Goal: Download file/media

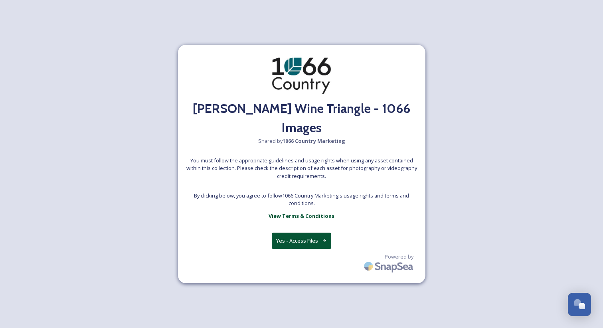
click at [304, 233] on button "Yes - Access Files" at bounding box center [302, 241] width 60 height 16
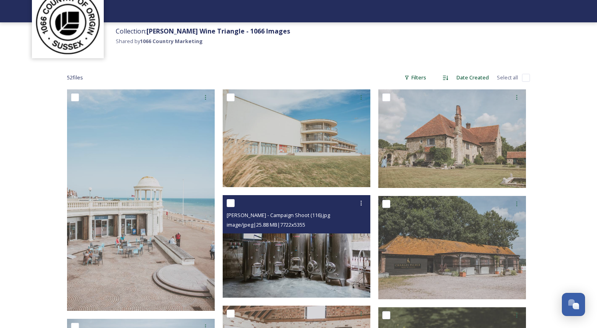
scroll to position [47, 0]
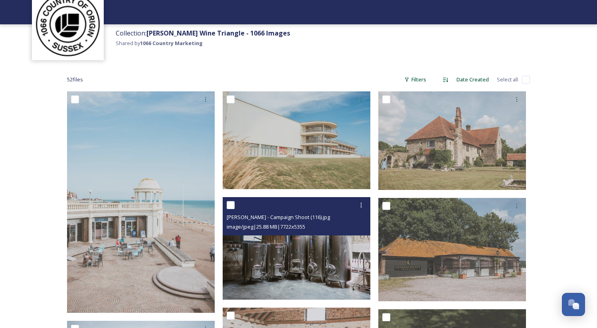
click at [231, 204] on input "checkbox" at bounding box center [231, 205] width 8 height 8
checkbox input "true"
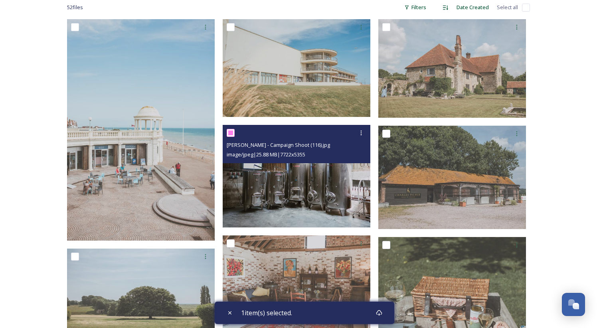
scroll to position [121, 0]
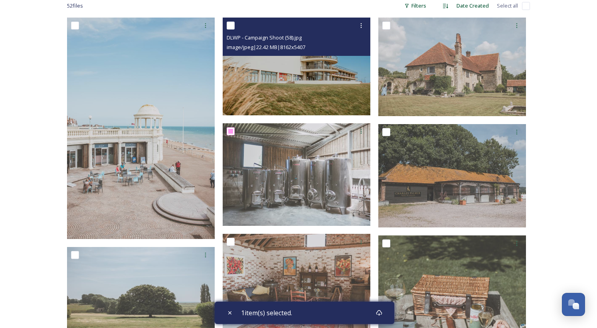
click at [229, 25] on input "checkbox" at bounding box center [231, 26] width 8 height 8
checkbox input "true"
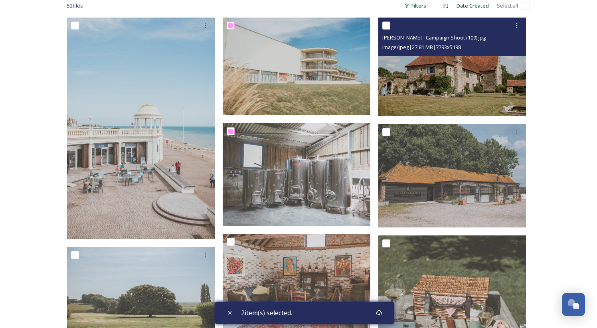
click at [388, 26] on input "checkbox" at bounding box center [386, 26] width 8 height 8
checkbox input "true"
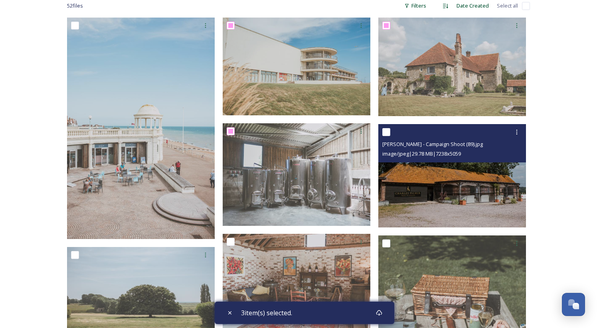
click at [385, 132] on input "checkbox" at bounding box center [386, 132] width 8 height 8
checkbox input "true"
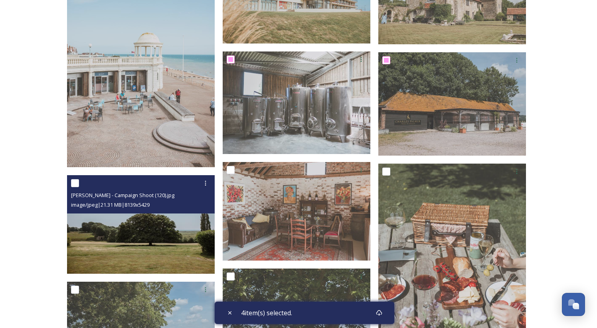
scroll to position [195, 0]
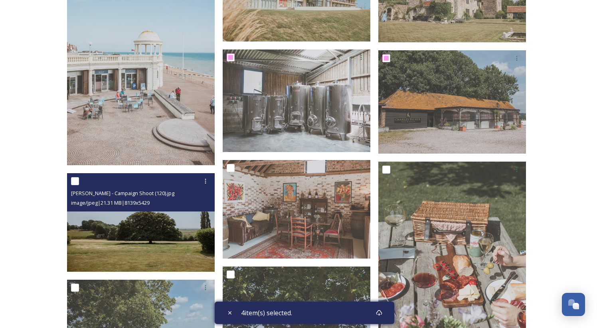
click at [69, 178] on div "Charles Palmer - Campaign Shoot (120).jpg image/jpeg | 21.31 MB | 8139 x 5429" at bounding box center [141, 192] width 148 height 38
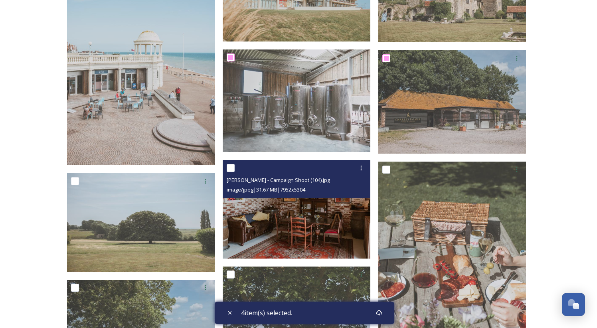
click at [233, 174] on div at bounding box center [298, 168] width 142 height 14
click at [233, 165] on input "checkbox" at bounding box center [231, 168] width 8 height 8
checkbox input "true"
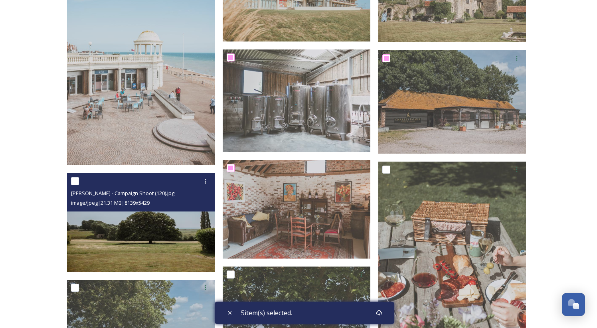
click at [74, 181] on input "checkbox" at bounding box center [75, 181] width 8 height 8
checkbox input "true"
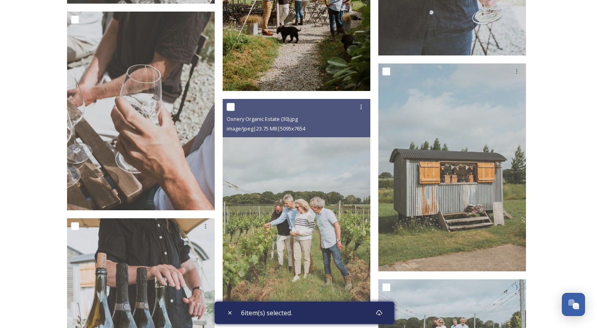
scroll to position [1477, 0]
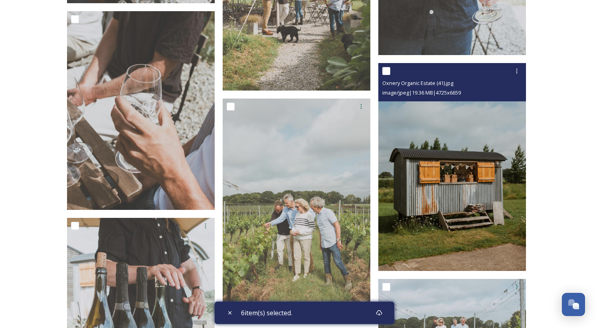
click at [387, 71] on input "checkbox" at bounding box center [386, 71] width 8 height 8
checkbox input "true"
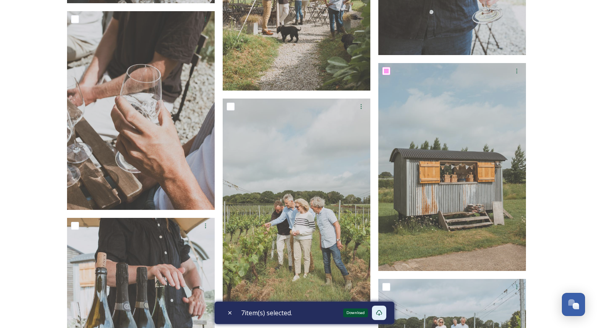
click at [379, 312] on icon at bounding box center [379, 313] width 6 height 6
click at [382, 312] on icon at bounding box center [379, 313] width 6 height 6
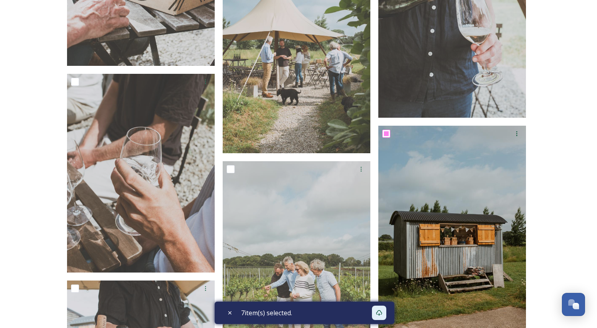
scroll to position [1399, 0]
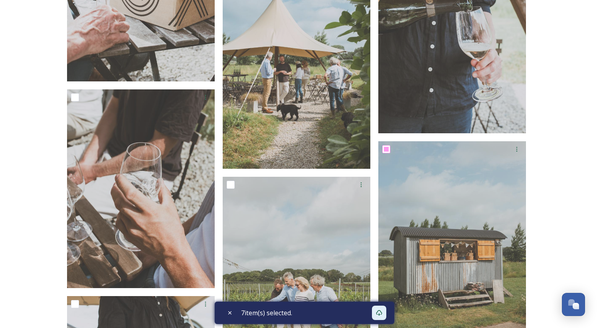
click at [564, 168] on div "Collection: Rother Wine Triangle - 1066 Images Shared by 1066 Country Marketing…" at bounding box center [298, 108] width 597 height 3014
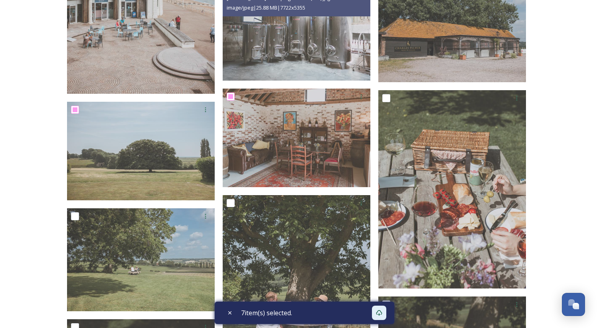
scroll to position [0, 0]
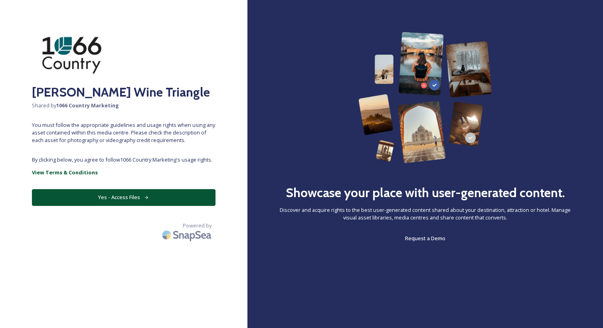
click at [150, 194] on button "Yes - Access Files" at bounding box center [124, 197] width 184 height 16
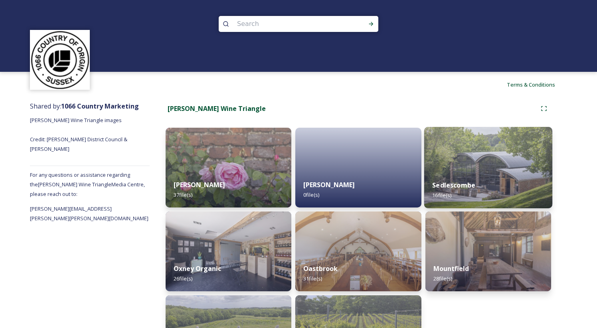
click at [478, 163] on img at bounding box center [488, 167] width 128 height 81
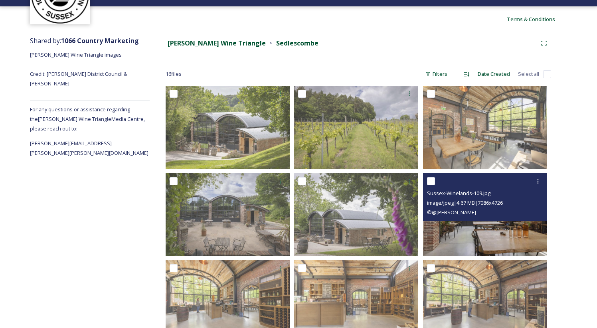
scroll to position [62, 0]
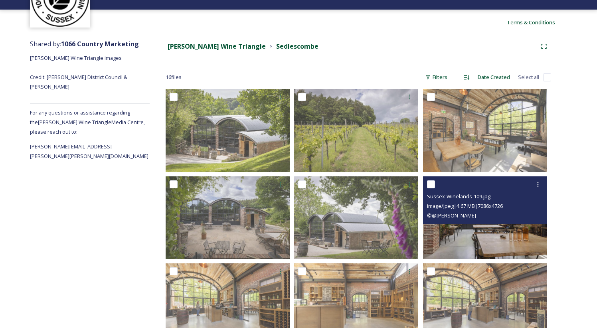
click at [430, 182] on input "checkbox" at bounding box center [431, 184] width 8 height 8
checkbox input "true"
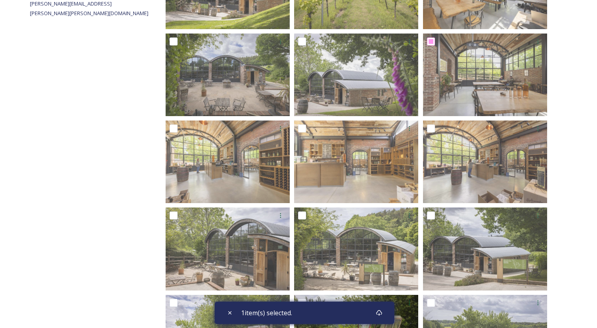
scroll to position [211, 0]
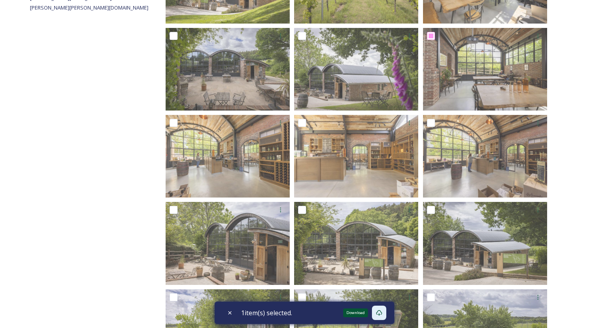
click at [379, 312] on icon at bounding box center [379, 313] width 6 height 6
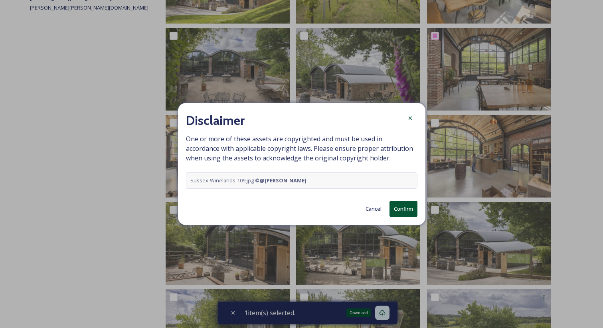
click at [405, 209] on button "Confirm" at bounding box center [403, 209] width 28 height 16
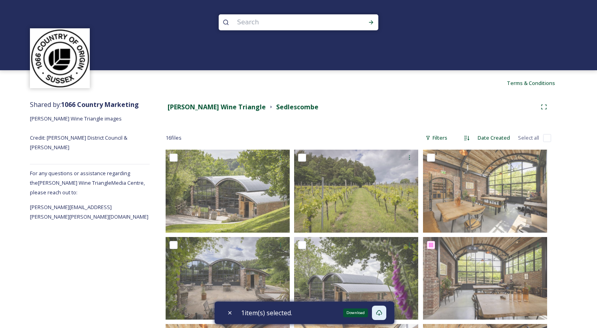
scroll to position [0, 0]
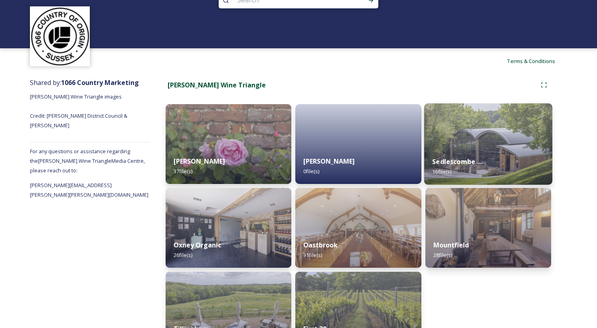
scroll to position [55, 0]
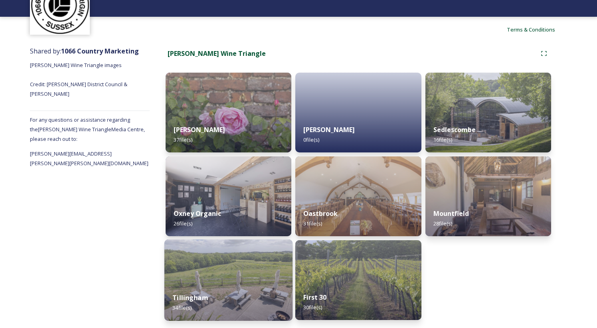
click at [223, 293] on div "Tillingham 34 file(s)" at bounding box center [228, 302] width 128 height 36
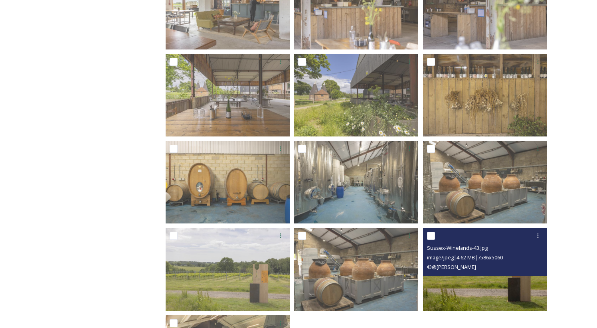
scroll to position [882, 0]
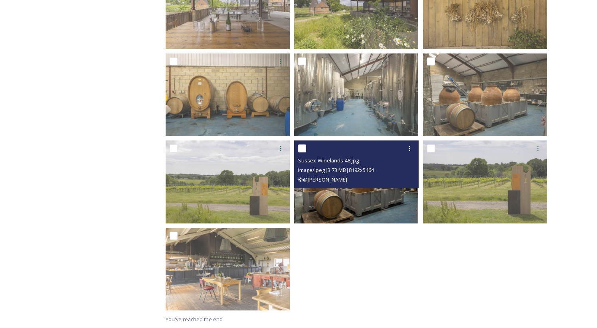
click at [302, 148] on input "checkbox" at bounding box center [302, 148] width 8 height 8
checkbox input "true"
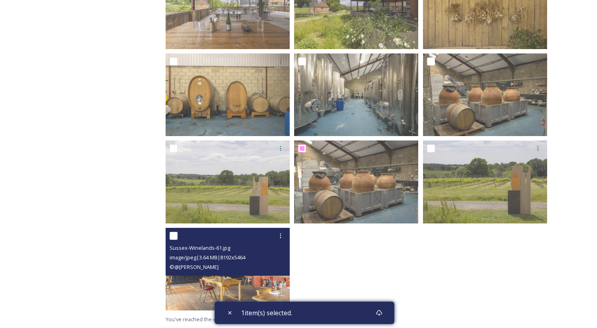
click at [172, 234] on input "checkbox" at bounding box center [174, 236] width 8 height 8
checkbox input "true"
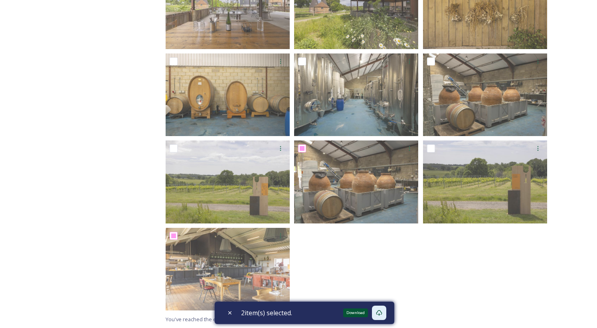
click at [382, 314] on icon at bounding box center [379, 313] width 6 height 6
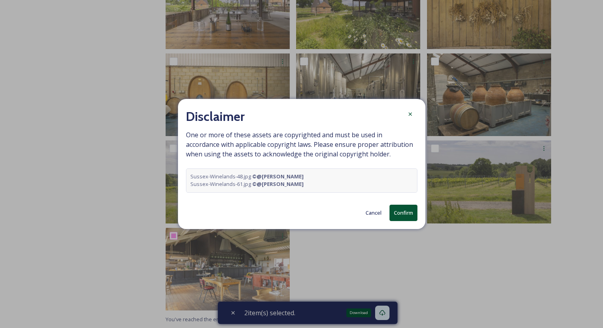
click at [409, 210] on button "Confirm" at bounding box center [403, 213] width 28 height 16
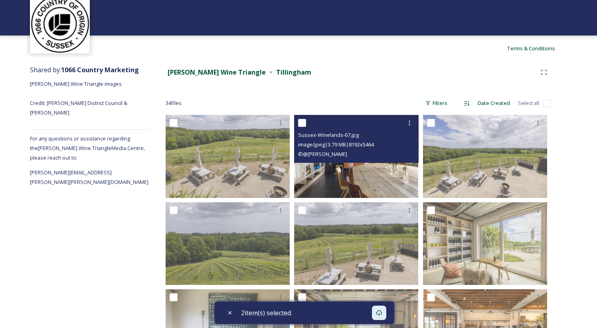
scroll to position [0, 0]
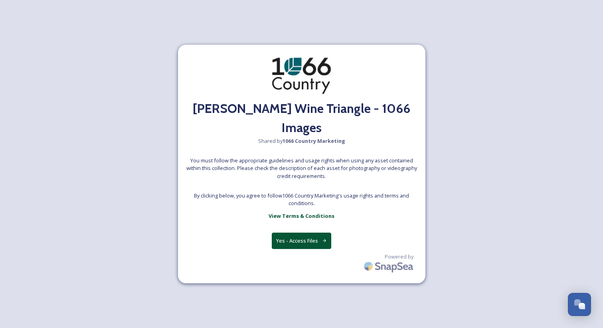
click at [300, 233] on button "Yes - Access Files" at bounding box center [302, 241] width 60 height 16
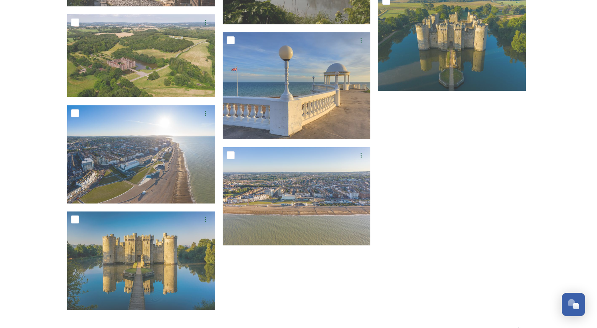
scroll to position [2685, 0]
